Goal: Check status: Check status

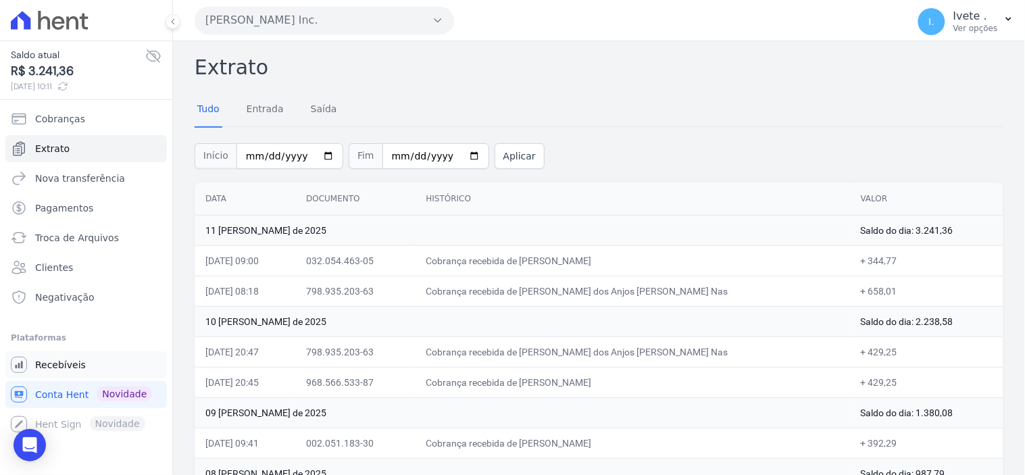
click at [57, 366] on span "Recebíveis" at bounding box center [60, 365] width 51 height 14
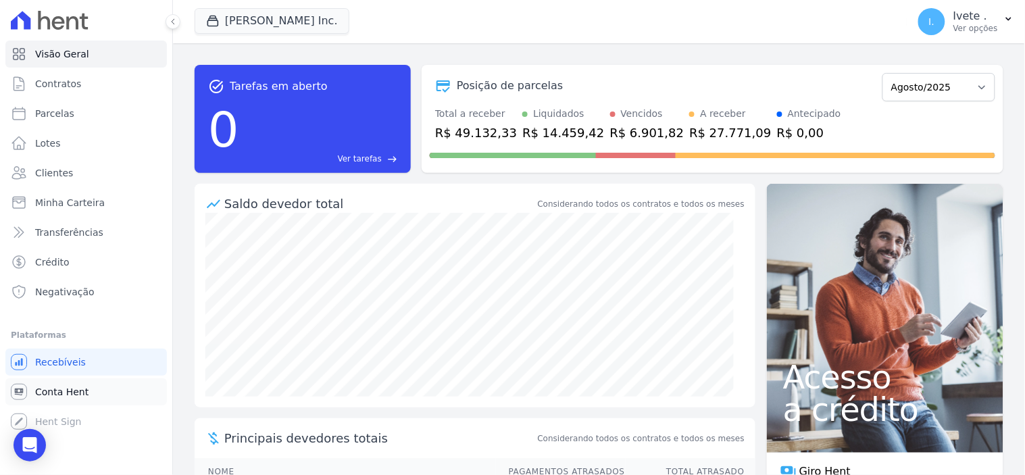
click at [57, 392] on span "Conta Hent" at bounding box center [61, 392] width 53 height 14
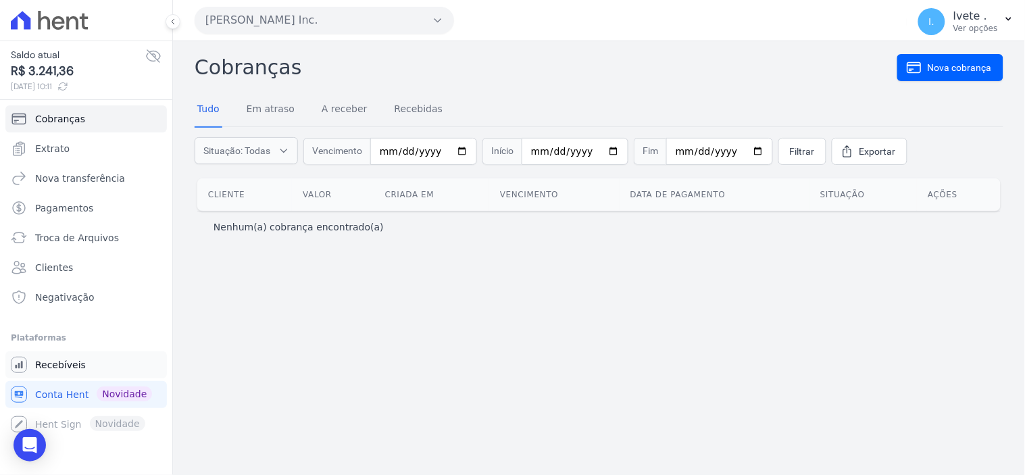
click at [76, 366] on span "Recebíveis" at bounding box center [60, 365] width 51 height 14
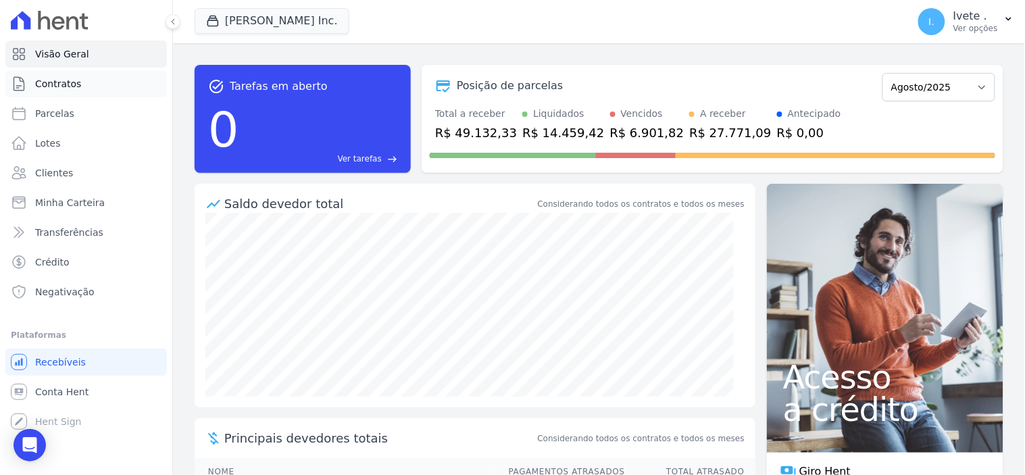
click at [59, 77] on span "Contratos" at bounding box center [58, 84] width 46 height 14
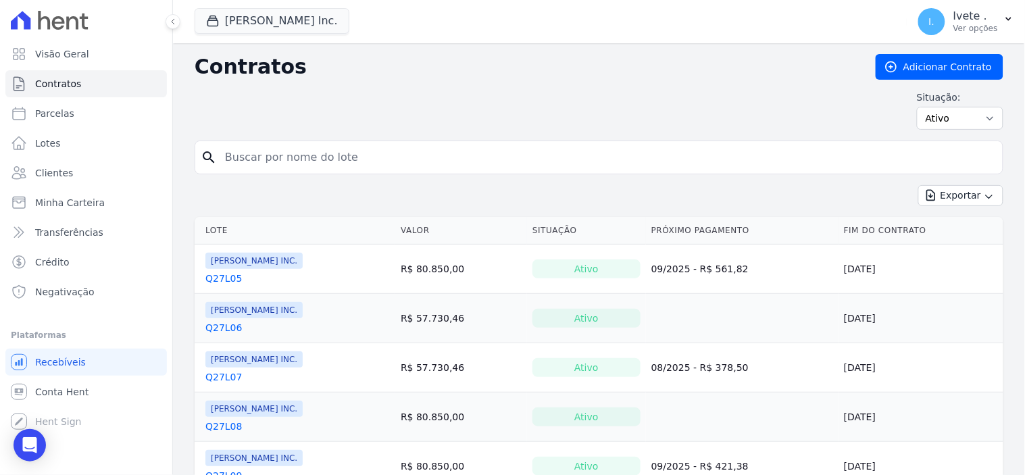
click at [245, 157] on input "search" at bounding box center [607, 157] width 780 height 27
type input "q33l29"
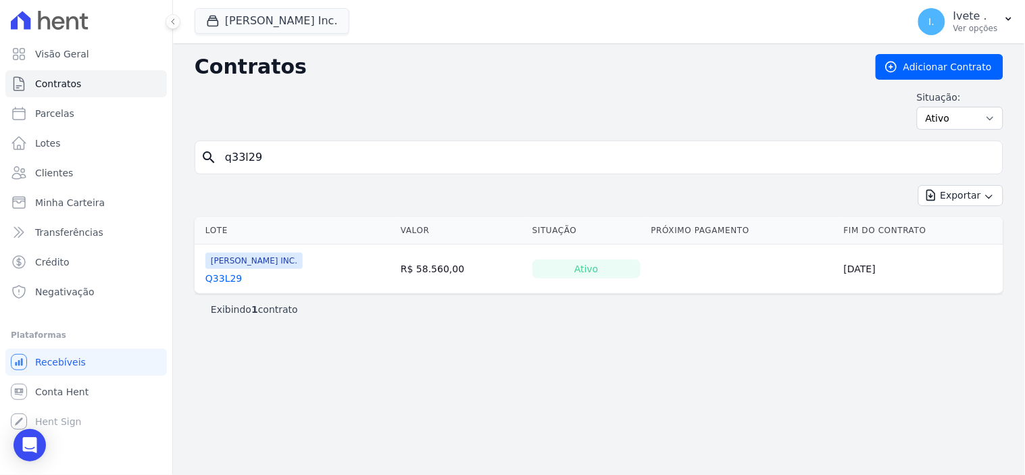
click at [220, 279] on link "Q33L29" at bounding box center [223, 279] width 36 height 14
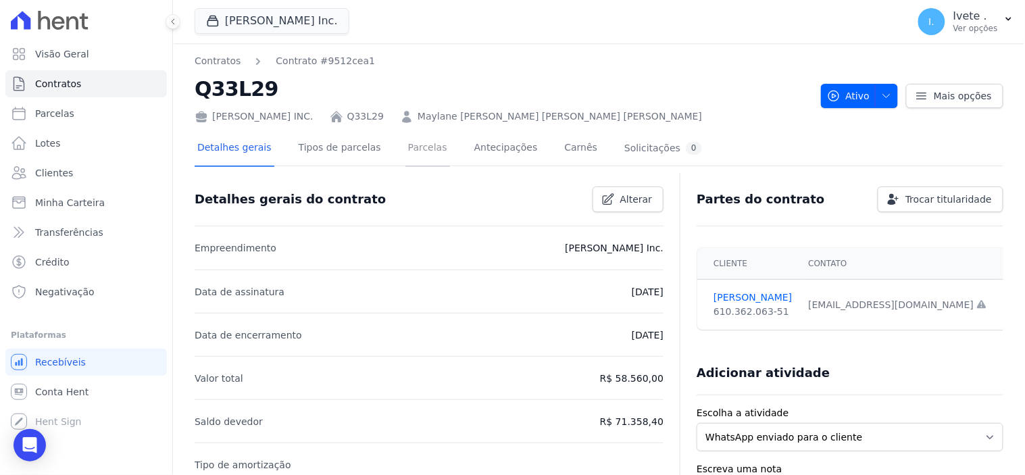
click at [411, 151] on link "Parcelas" at bounding box center [427, 149] width 45 height 36
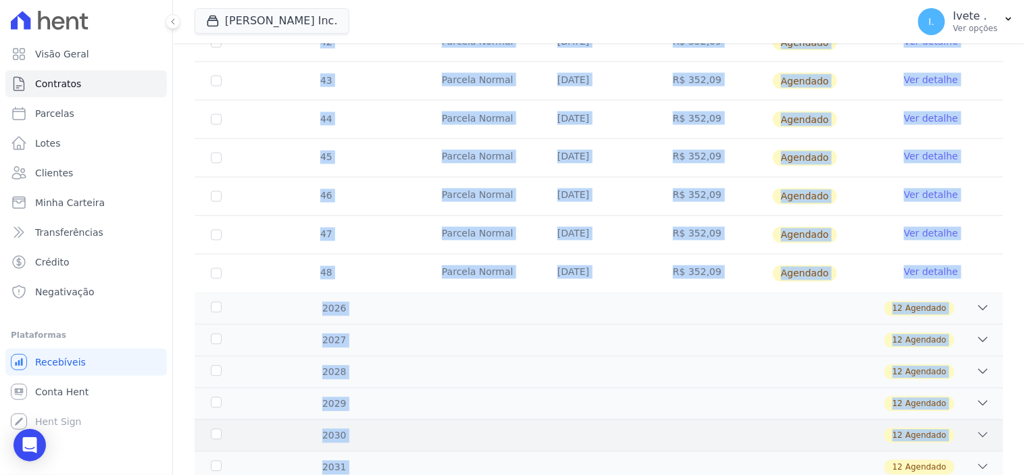
scroll to position [556, 0]
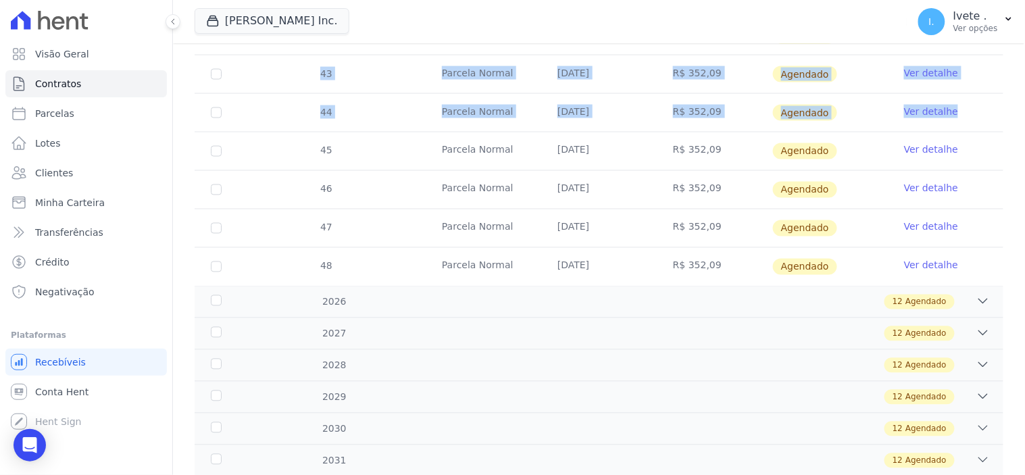
drag, startPoint x: 257, startPoint y: 241, endPoint x: 962, endPoint y: 115, distance: 716.0
click at [962, 115] on tbody "37 [GEOGRAPHIC_DATA] [DATE] R$ 352,09 Depositado Ver detalhe 38 [GEOGRAPHIC_DAT…" at bounding box center [599, 55] width 809 height 462
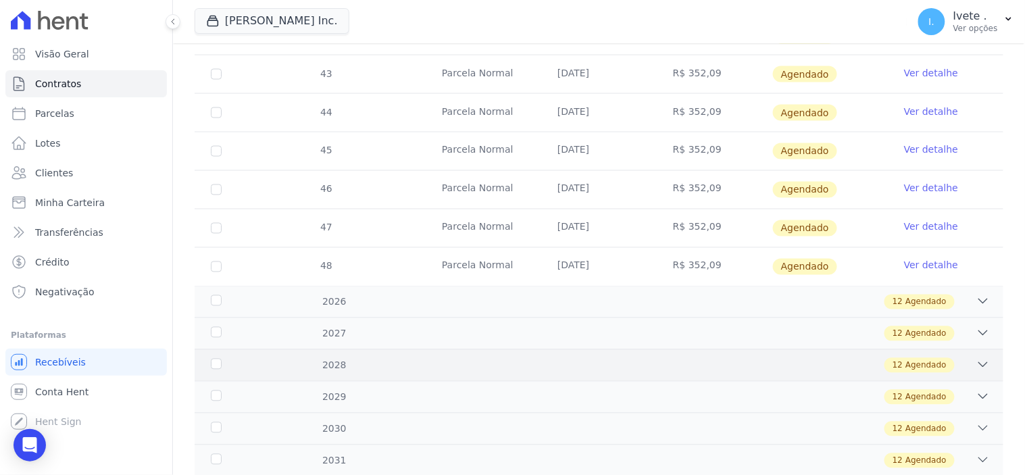
click at [728, 372] on div "12 Agendado" at bounding box center [638, 365] width 703 height 15
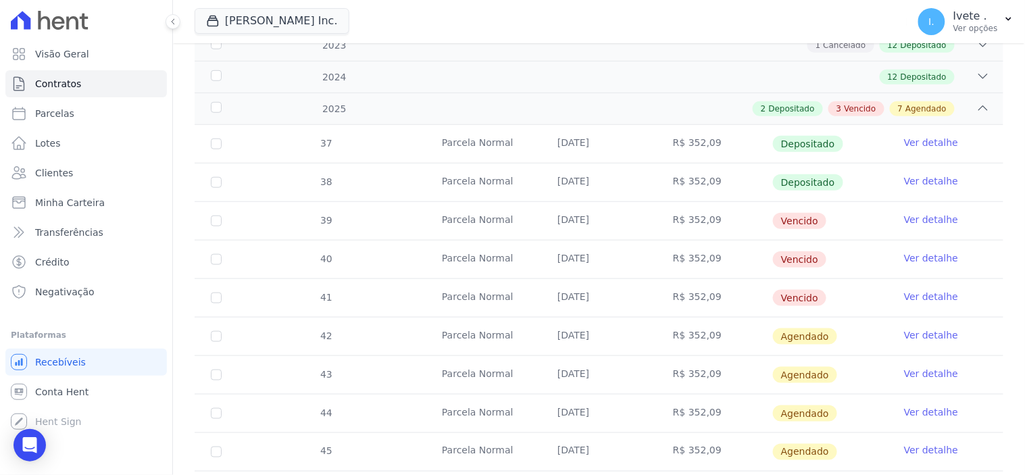
scroll to position [180, 0]
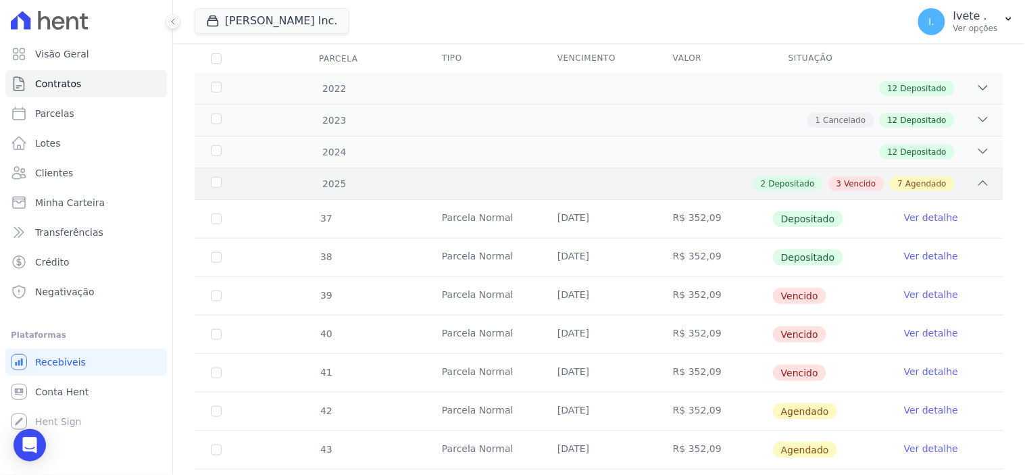
click at [976, 178] on icon at bounding box center [983, 183] width 14 height 14
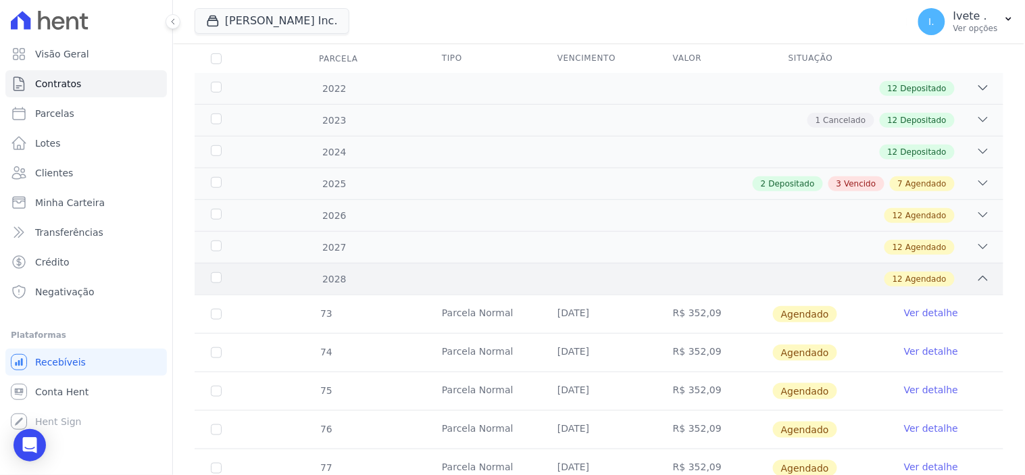
click at [957, 273] on div "12 Agendado" at bounding box center [638, 279] width 703 height 15
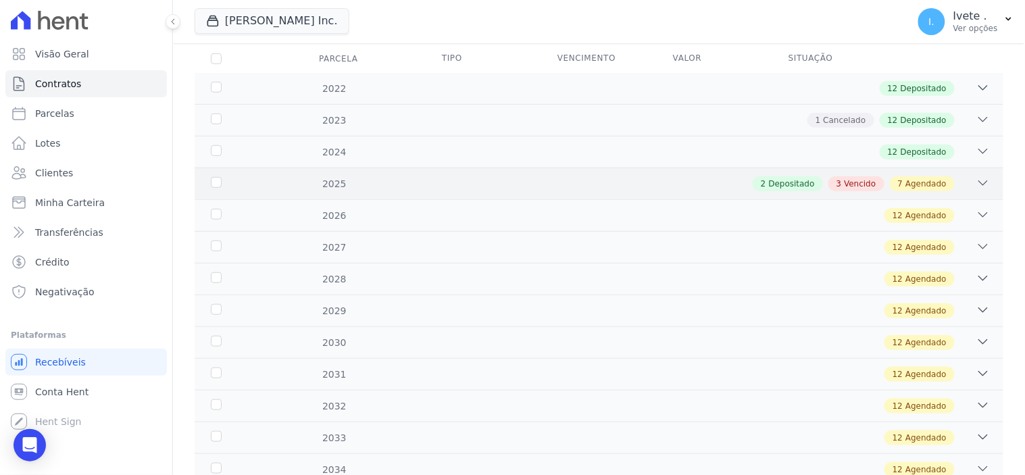
click at [976, 180] on icon at bounding box center [983, 183] width 14 height 14
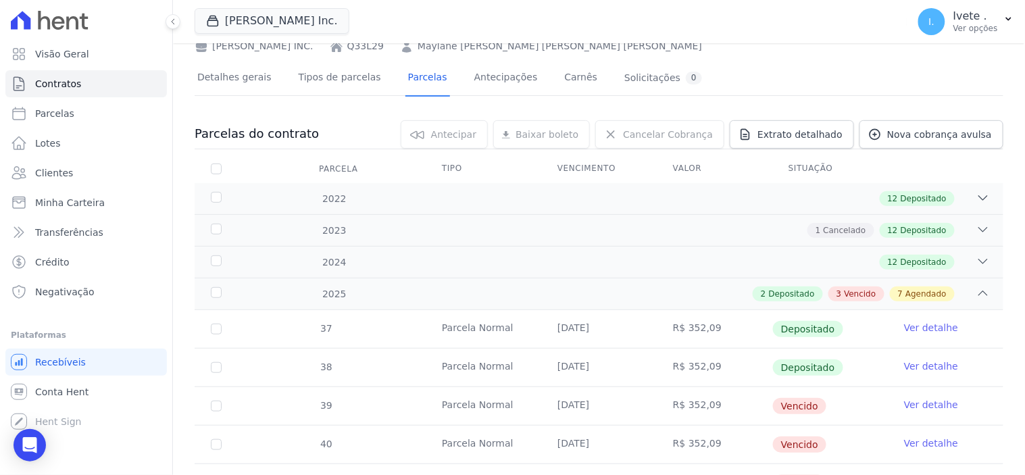
scroll to position [105, 0]
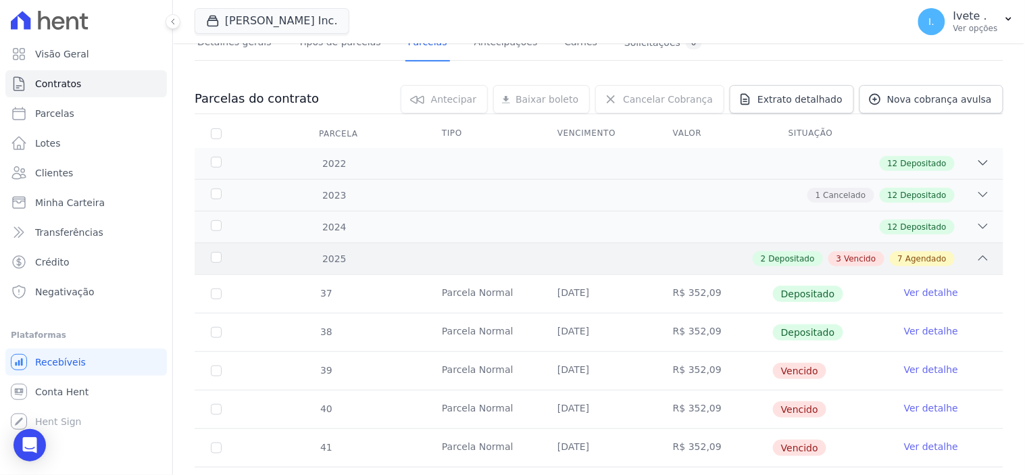
click at [964, 254] on div "2 Depositado 3 Vencido 7 Agendado" at bounding box center [638, 258] width 703 height 15
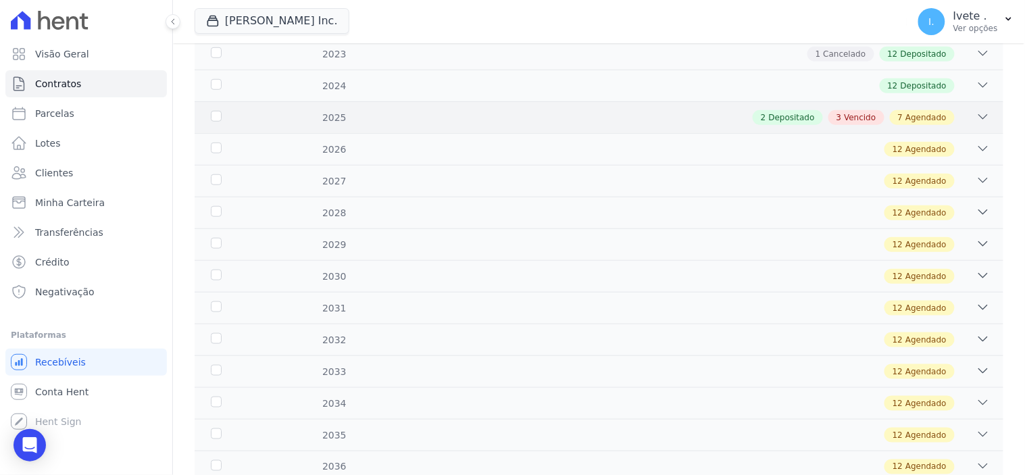
scroll to position [255, 0]
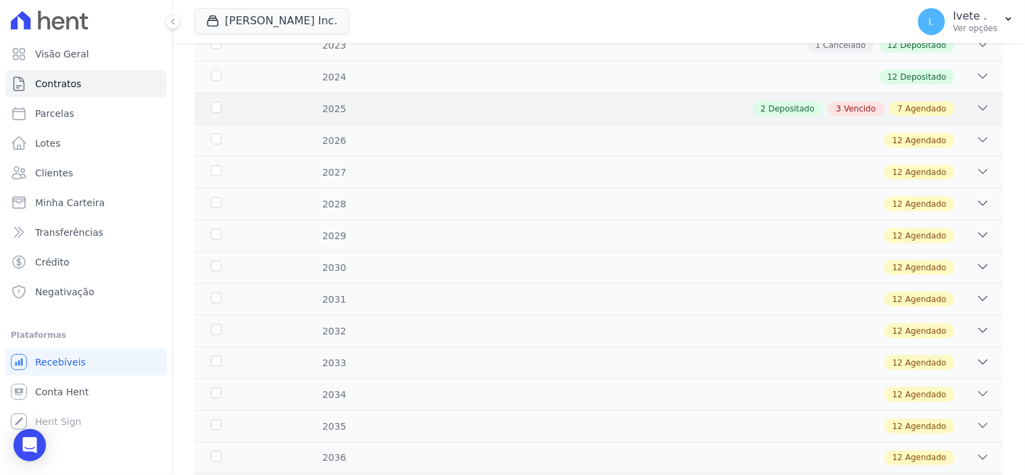
click at [706, 111] on div "2 Depositado 3 Vencido 7 Agendado" at bounding box center [638, 108] width 703 height 15
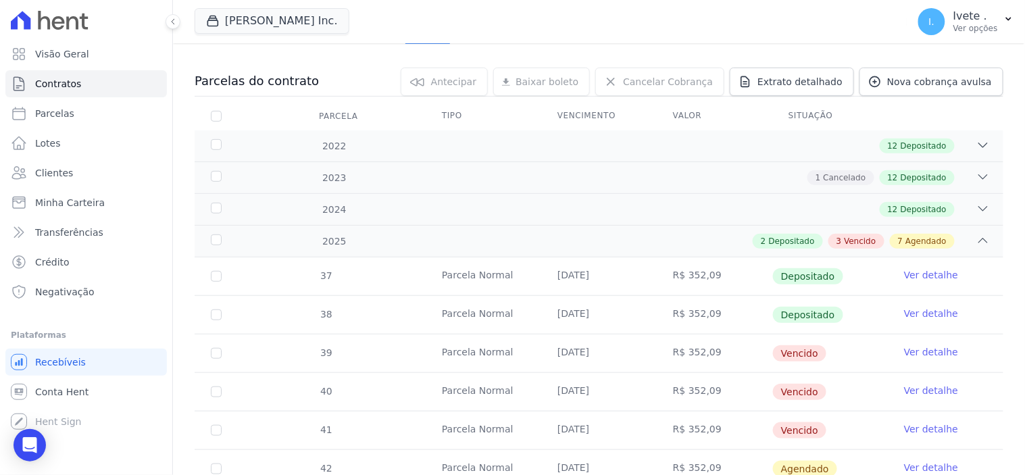
scroll to position [105, 0]
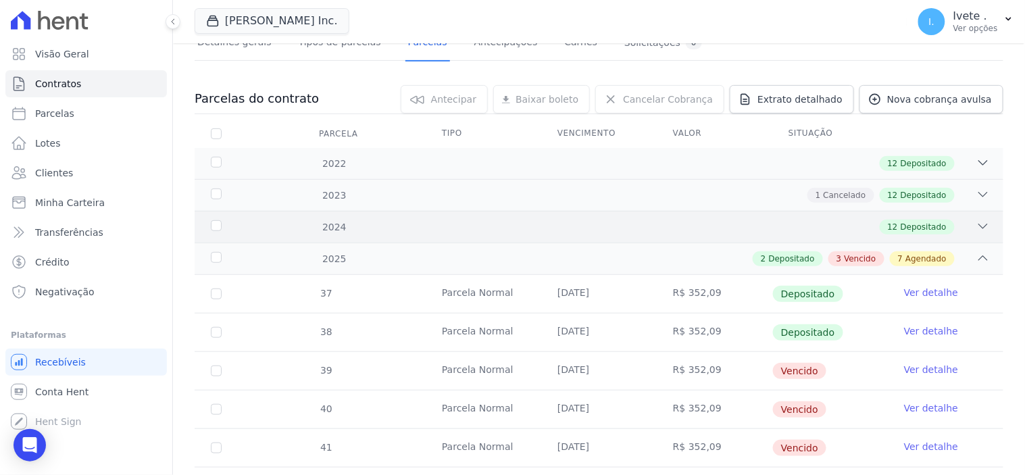
click at [755, 224] on div "12 Depositado" at bounding box center [638, 227] width 703 height 15
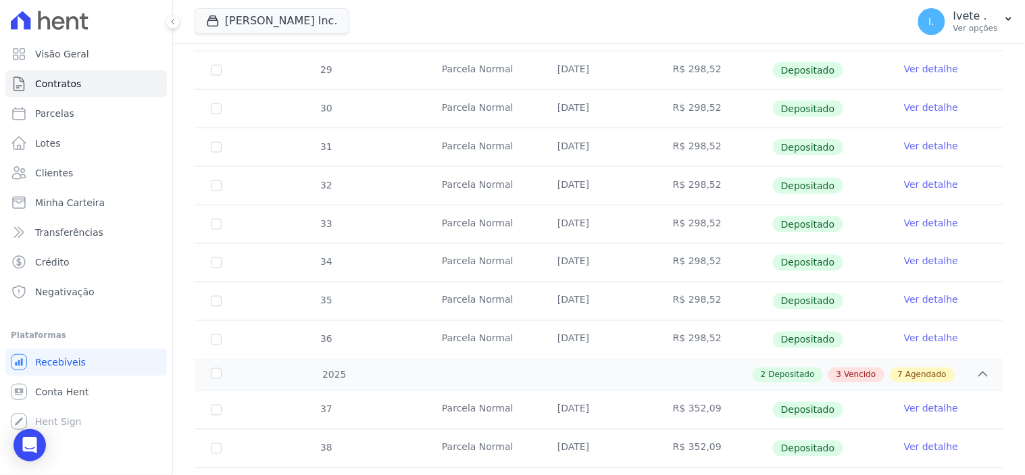
scroll to position [406, 0]
